Goal: Participate in discussion

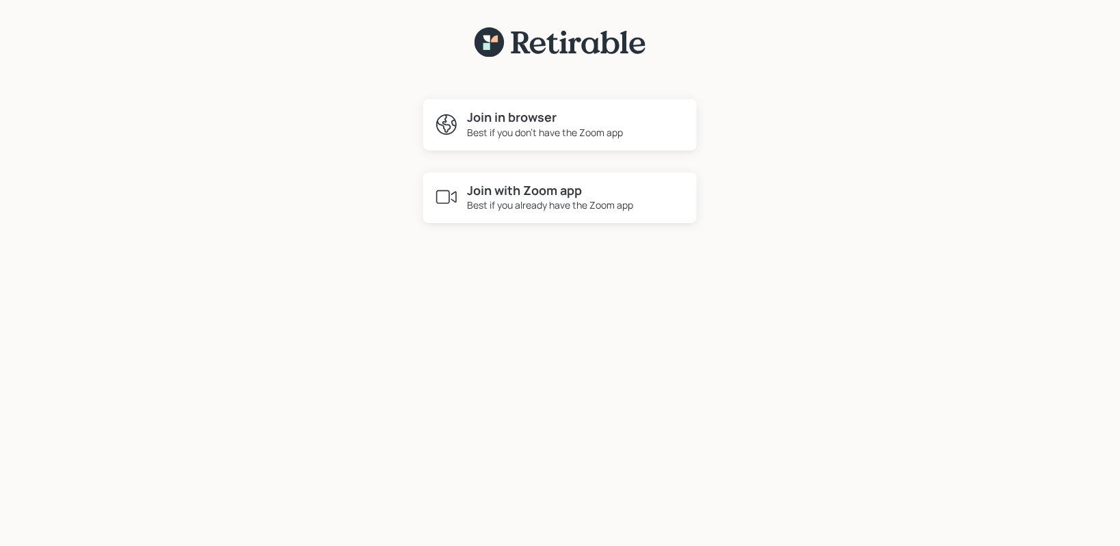
click at [557, 121] on h4 "Join in browser" at bounding box center [545, 117] width 156 height 15
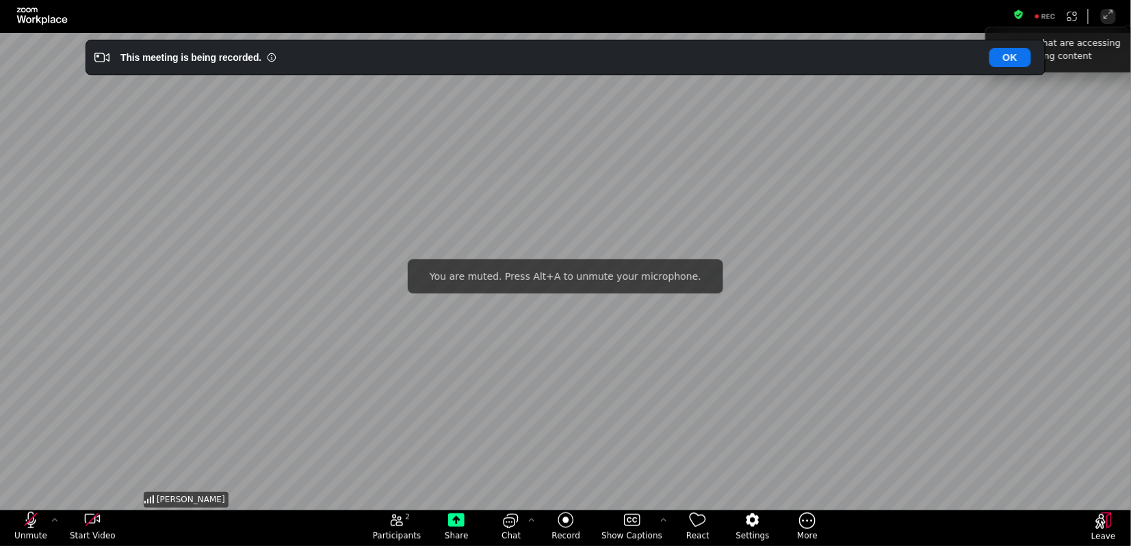
click at [606, 282] on span "You are muted. Press Alt+A to unmute your microphone." at bounding box center [566, 276] width 272 height 12
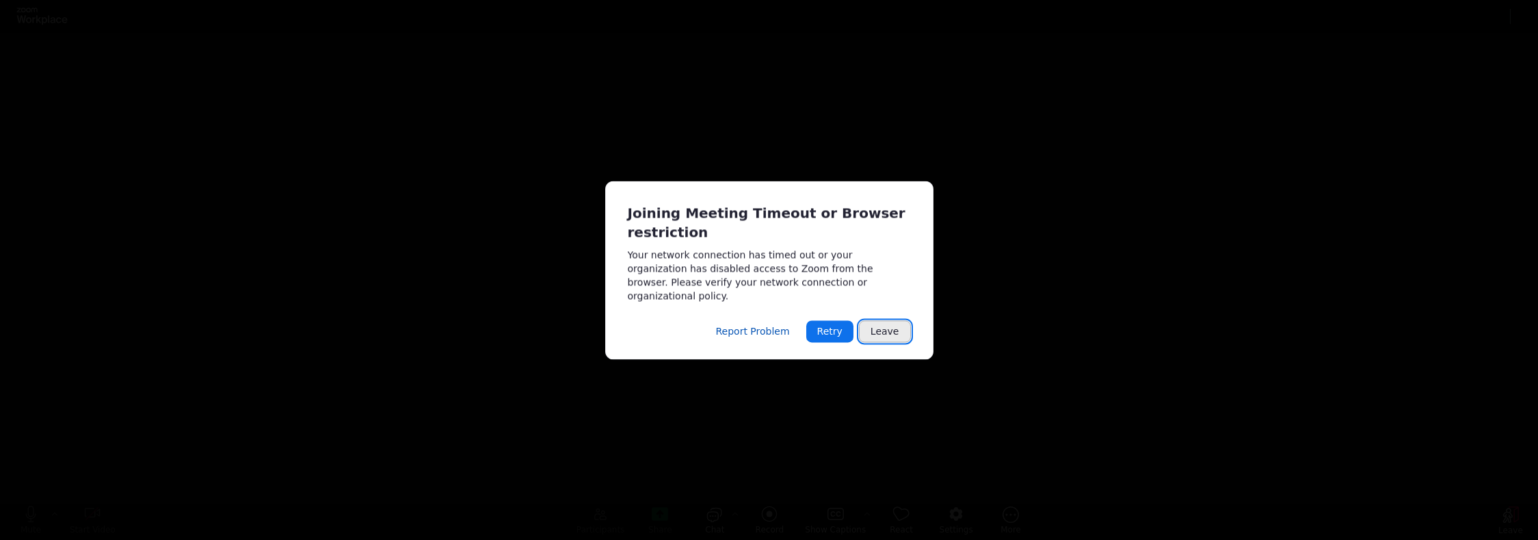
click at [878, 325] on button "Leave" at bounding box center [885, 331] width 52 height 22
